Goal: Find specific page/section: Find specific page/section

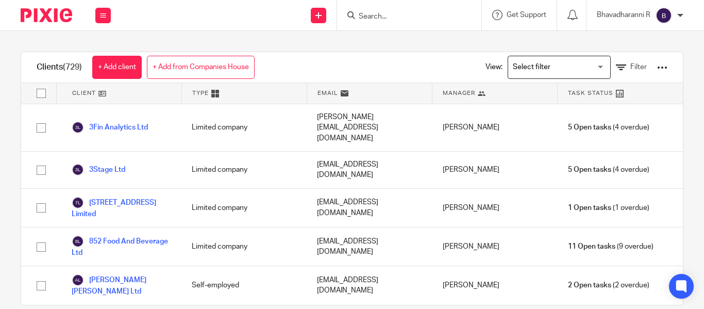
click at [358, 14] on input "Search" at bounding box center [404, 16] width 93 height 9
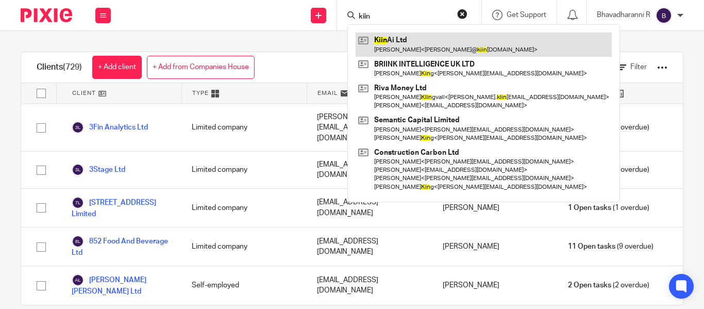
type input "kiin"
click at [391, 46] on link at bounding box center [484, 44] width 256 height 24
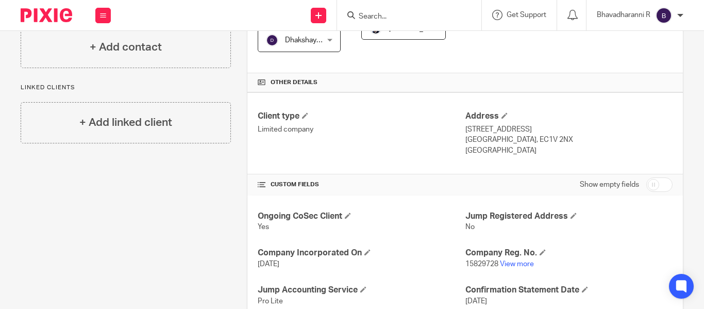
scroll to position [216, 0]
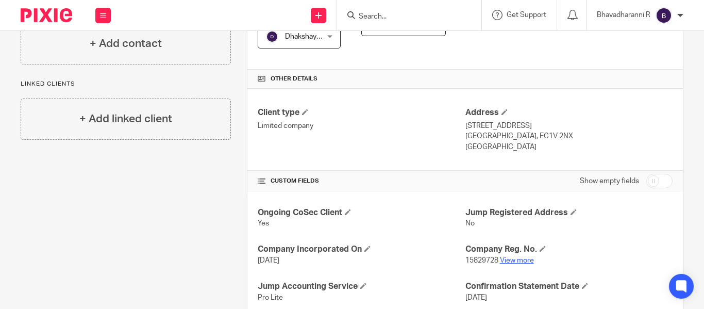
click at [511, 262] on link "View more" at bounding box center [517, 260] width 34 height 7
